Goal: Transaction & Acquisition: Book appointment/travel/reservation

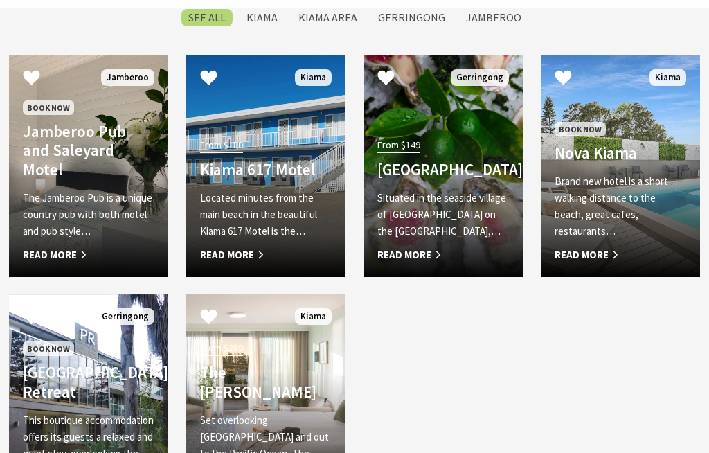
scroll to position [1115, 0]
click at [259, 246] on span "Read More" at bounding box center [265, 254] width 131 height 17
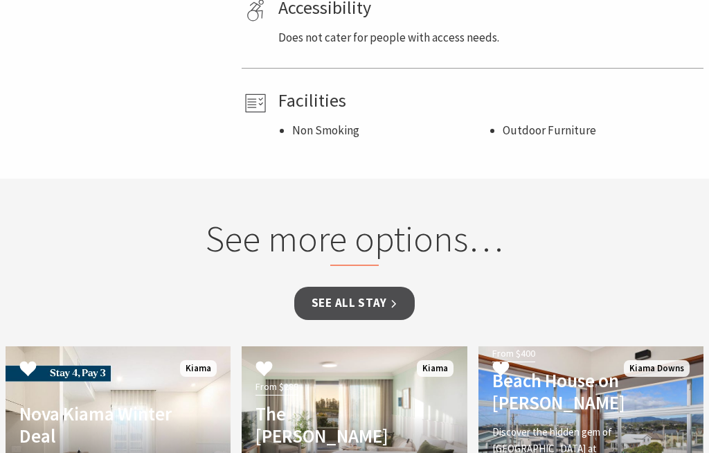
scroll to position [844, 0]
click at [403, 292] on link "See all Stay" at bounding box center [354, 303] width 120 height 33
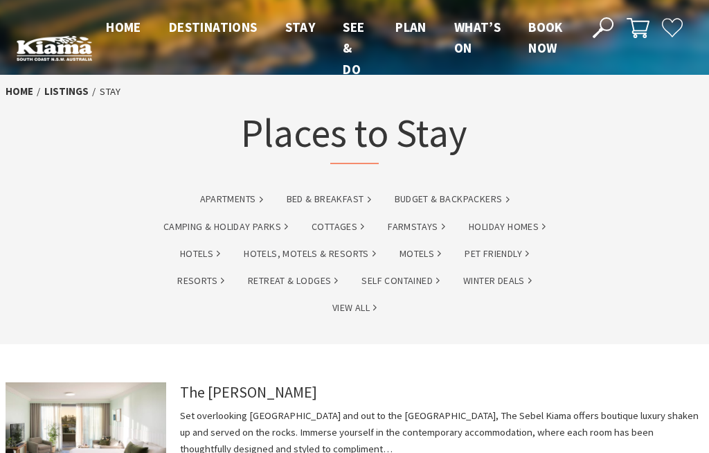
click at [340, 248] on link "Hotels, Motels & Resorts" at bounding box center [310, 254] width 132 height 16
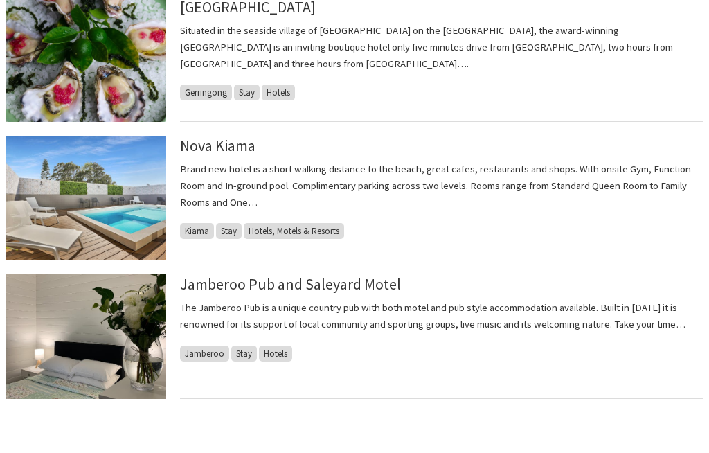
scroll to position [835, 0]
click at [208, 219] on div "Nova Kiama Brand new hotel is a short walking distance to the beach, great cafe…" at bounding box center [441, 198] width 523 height 125
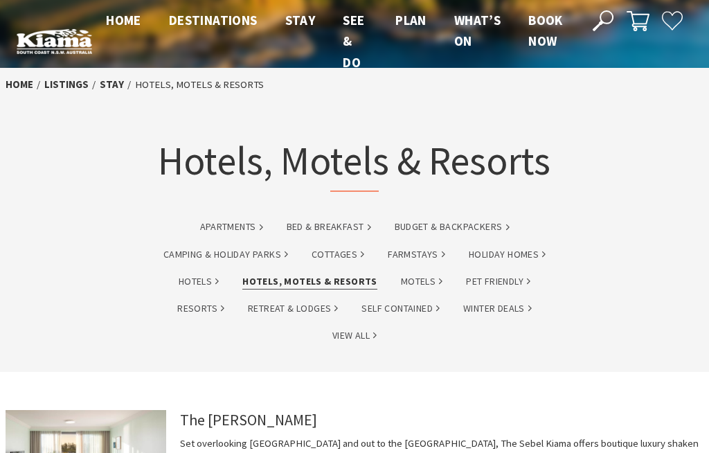
scroll to position [0, 0]
